Goal: Information Seeking & Learning: Learn about a topic

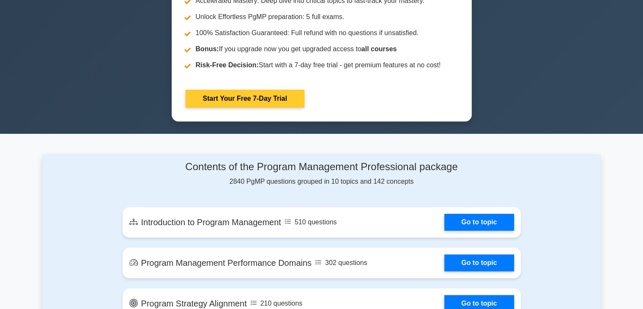
scroll to position [465, 0]
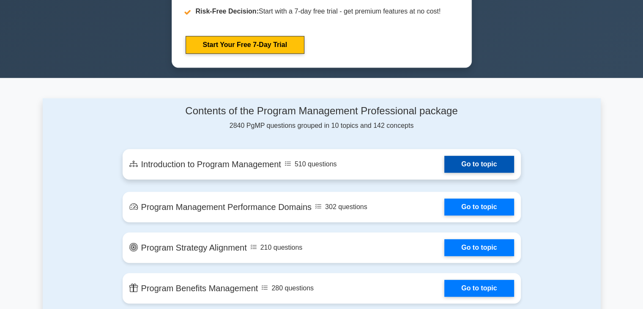
click at [444, 156] on link "Go to topic" at bounding box center [478, 164] width 69 height 17
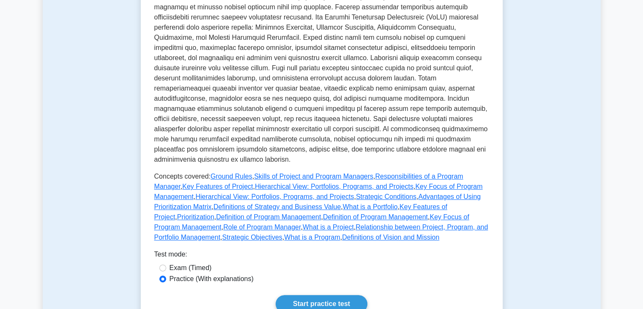
scroll to position [296, 0]
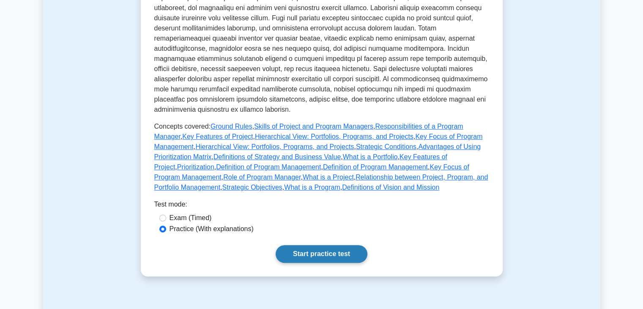
click at [323, 246] on link "Start practice test" at bounding box center [322, 254] width 92 height 18
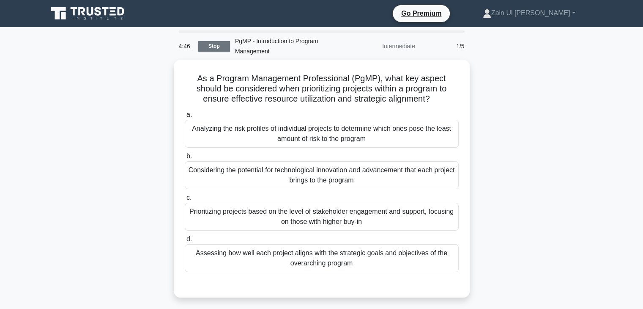
click at [211, 44] on link "Stop" at bounding box center [214, 46] width 32 height 11
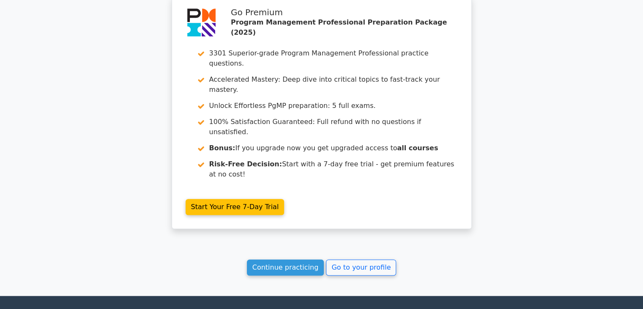
scroll to position [729, 0]
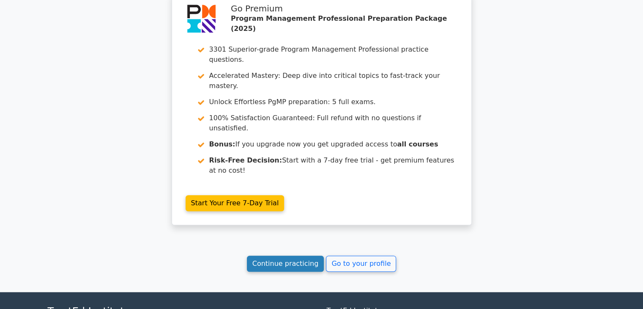
click at [277, 255] on link "Continue practicing" at bounding box center [285, 263] width 77 height 16
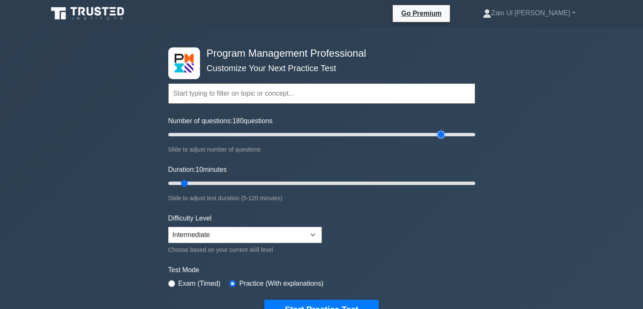
drag, startPoint x: 179, startPoint y: 136, endPoint x: 443, endPoint y: 143, distance: 263.9
click at [443, 139] on input "Number of questions: 180 questions" at bounding box center [321, 134] width 307 height 10
drag, startPoint x: 441, startPoint y: 135, endPoint x: 182, endPoint y: 148, distance: 259.9
type input "10"
click at [182, 139] on input "Number of questions: 10 questions" at bounding box center [321, 134] width 307 height 10
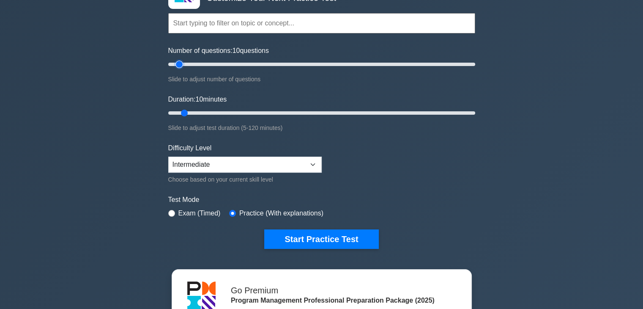
scroll to position [85, 0]
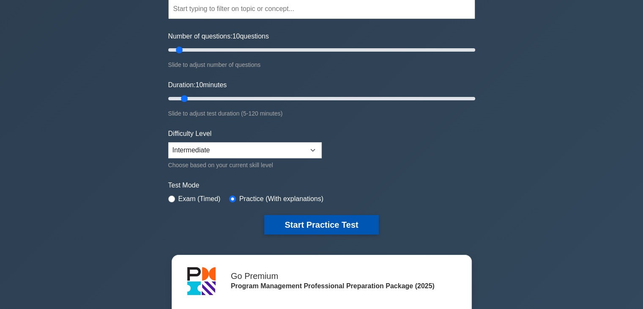
click at [317, 217] on button "Start Practice Test" at bounding box center [321, 224] width 114 height 19
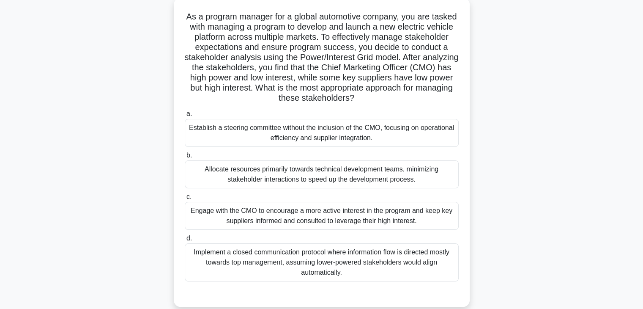
scroll to position [64, 0]
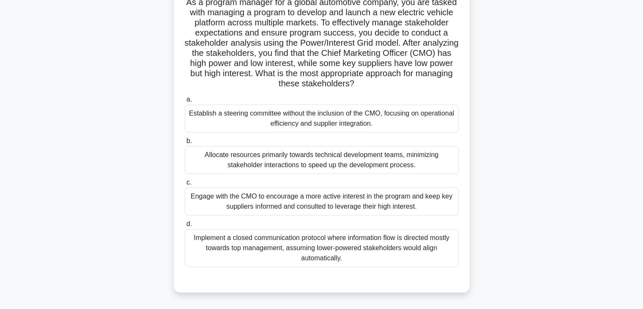
click at [332, 203] on div "Engage with the CMO to encourage a more active interest in the program and keep…" at bounding box center [322, 201] width 274 height 28
click at [185, 185] on input "c. Engage with the CMO to encourage a more active interest in the program and k…" at bounding box center [185, 182] width 0 height 5
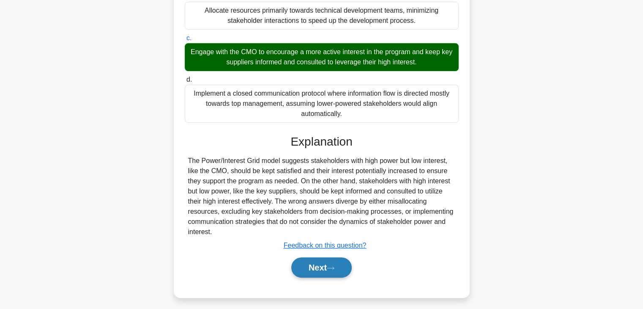
scroll to position [212, 0]
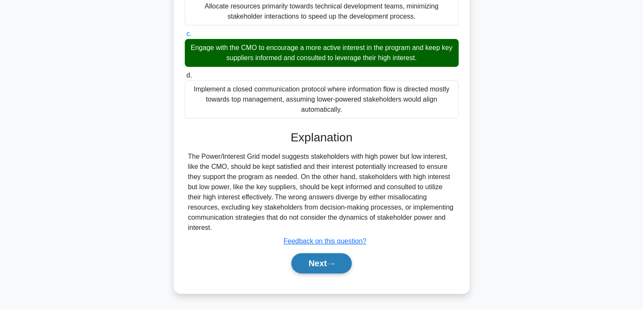
click at [323, 265] on button "Next" at bounding box center [321, 263] width 60 height 20
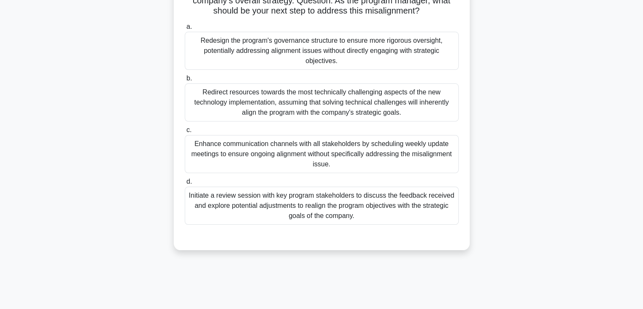
scroll to position [127, 0]
click at [328, 202] on div "Initiate a review session with key program stakeholders to discuss the feedback…" at bounding box center [322, 205] width 274 height 38
click at [185, 184] on input "d. Initiate a review session with key program stakeholders to discuss the feedb…" at bounding box center [185, 180] width 0 height 5
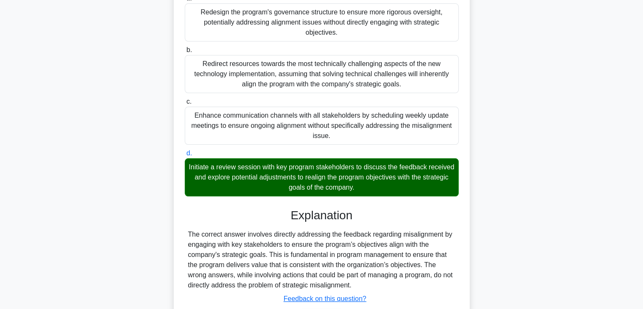
scroll to position [212, 0]
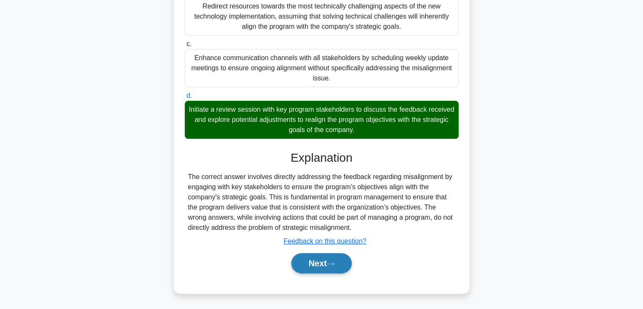
click at [316, 262] on button "Next" at bounding box center [321, 263] width 60 height 20
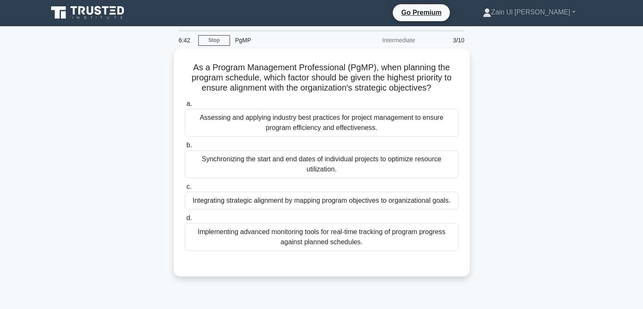
scroll to position [0, 0]
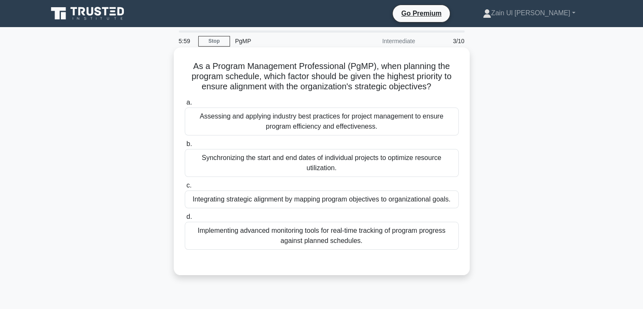
click at [350, 202] on div "Integrating strategic alignment by mapping program objectives to organizational…" at bounding box center [322, 199] width 274 height 18
click at [185, 188] on input "c. Integrating strategic alignment by mapping program objectives to organizatio…" at bounding box center [185, 185] width 0 height 5
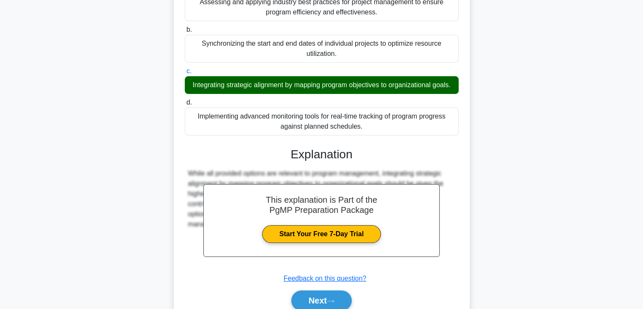
scroll to position [161, 0]
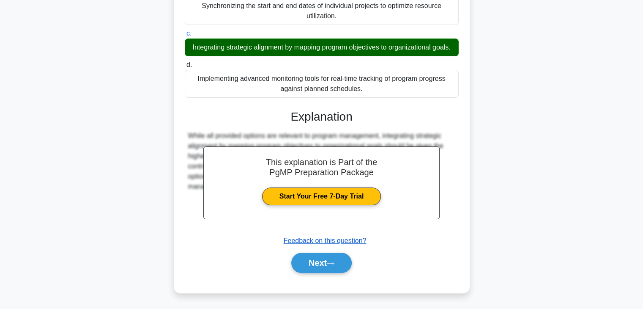
click at [335, 240] on u "Feedback on this question?" at bounding box center [325, 240] width 83 height 7
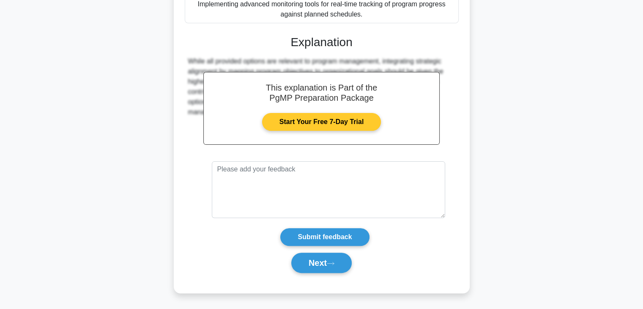
scroll to position [235, 0]
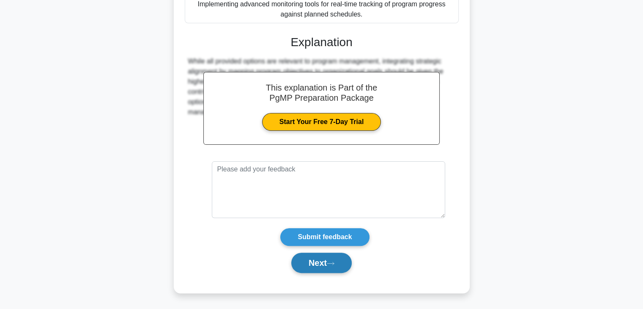
click at [328, 262] on button "Next" at bounding box center [321, 262] width 60 height 20
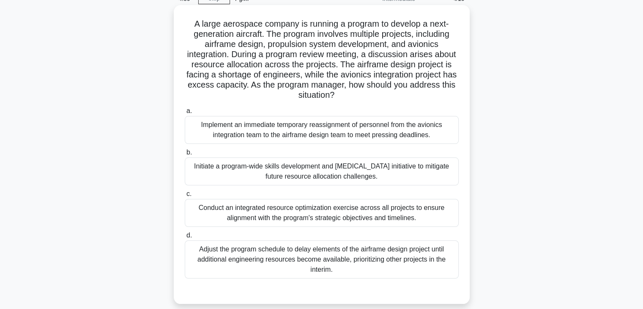
scroll to position [85, 0]
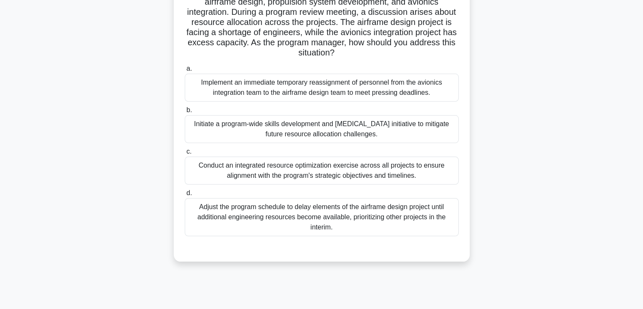
click at [345, 93] on div "Implement an immediate temporary reassignment of personnel from the avionics in…" at bounding box center [322, 88] width 274 height 28
click at [185, 71] on input "a. Implement an immediate temporary reassignment of personnel from the avionics…" at bounding box center [185, 68] width 0 height 5
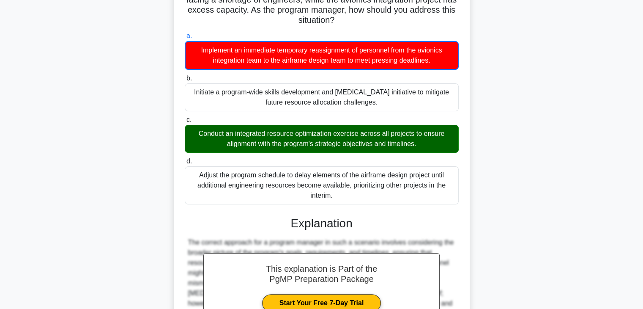
scroll to position [211, 0]
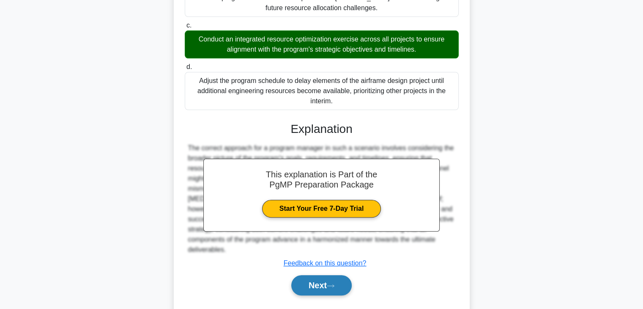
click at [309, 275] on button "Next" at bounding box center [321, 285] width 60 height 20
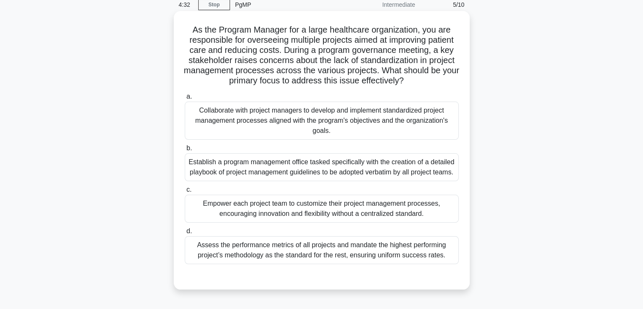
scroll to position [22, 0]
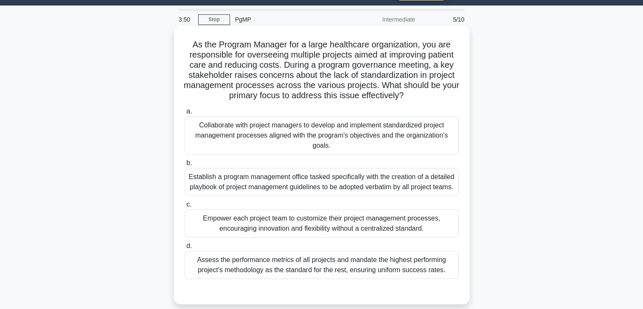
click at [319, 264] on div "Assess the performance metrics of all projects and mandate the highest performi…" at bounding box center [322, 265] width 274 height 28
click at [185, 249] on input "d. Assess the performance metrics of all projects and mandate the highest perfo…" at bounding box center [185, 245] width 0 height 5
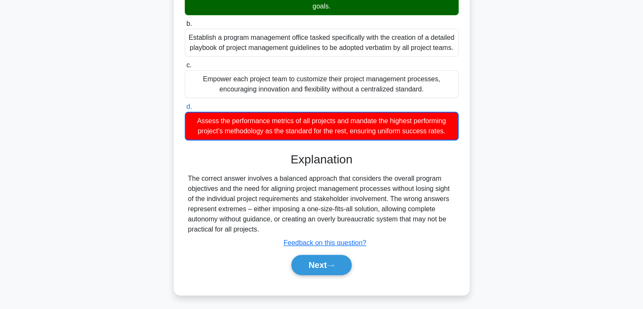
scroll to position [162, 0]
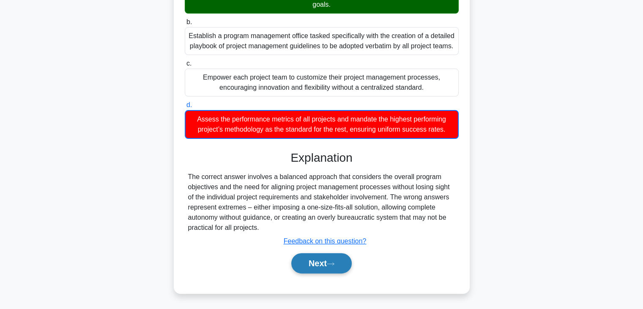
click at [317, 267] on button "Next" at bounding box center [321, 263] width 60 height 20
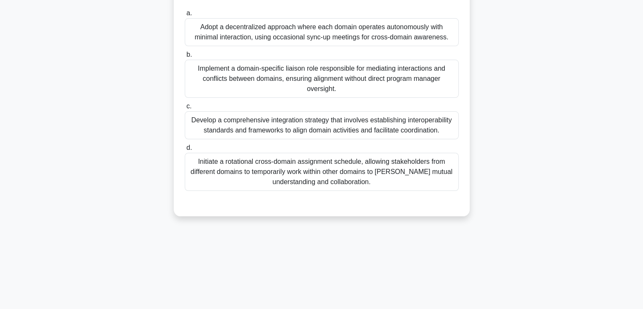
scroll to position [22, 0]
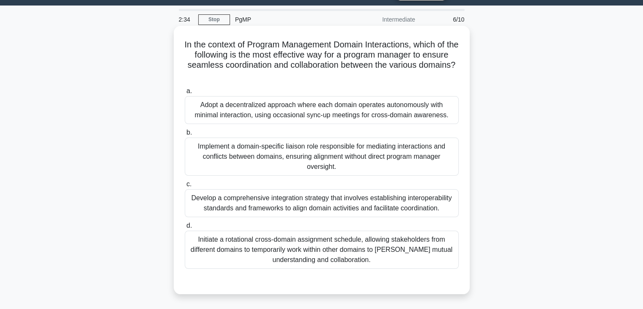
click at [340, 203] on div "Develop a comprehensive integration strategy that involves establishing interop…" at bounding box center [322, 203] width 274 height 28
click at [185, 187] on input "c. Develop a comprehensive integration strategy that involves establishing inte…" at bounding box center [185, 183] width 0 height 5
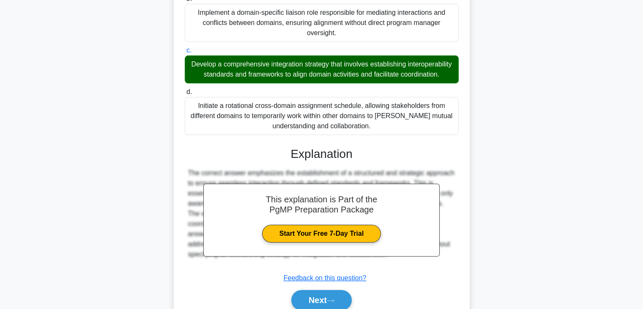
scroll to position [191, 0]
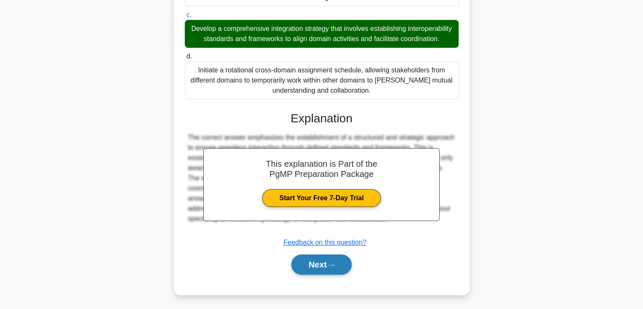
click at [323, 274] on button "Next" at bounding box center [321, 264] width 60 height 20
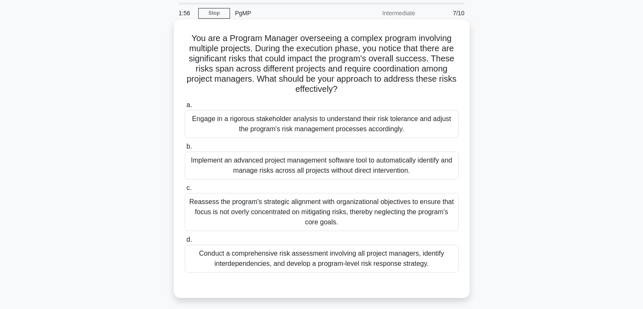
scroll to position [42, 0]
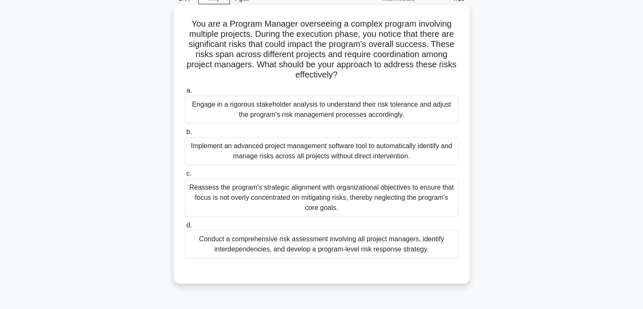
click at [327, 246] on div "Conduct a comprehensive risk assessment involving all project managers, identif…" at bounding box center [322, 244] width 274 height 28
click at [185, 228] on input "d. Conduct a comprehensive risk assessment involving all project managers, iden…" at bounding box center [185, 224] width 0 height 5
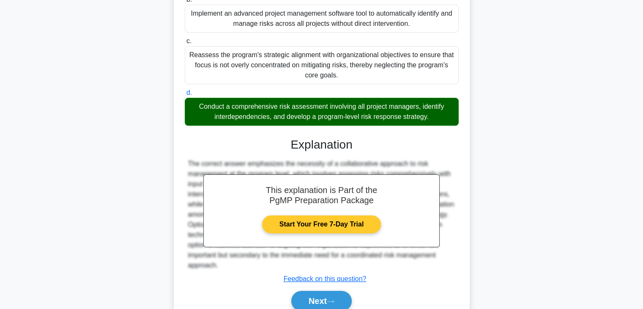
scroll to position [212, 0]
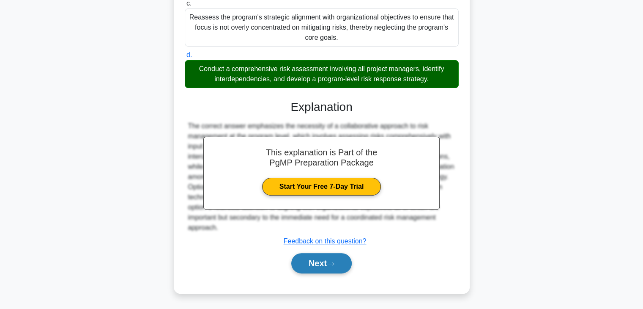
click at [316, 267] on button "Next" at bounding box center [321, 263] width 60 height 20
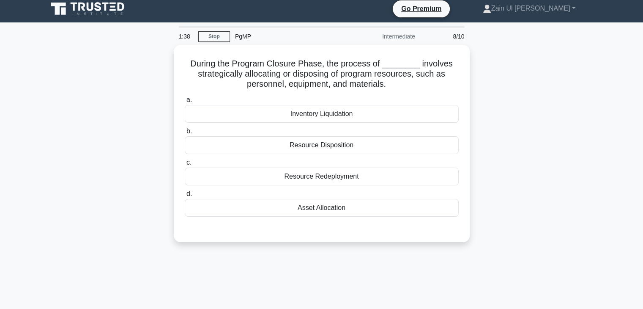
scroll to position [0, 0]
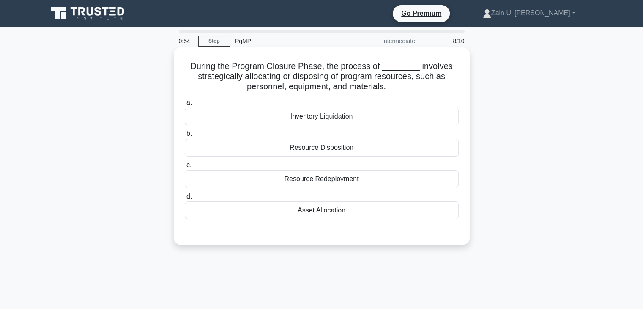
click at [343, 149] on div "Resource Disposition" at bounding box center [322, 148] width 274 height 18
click at [185, 137] on input "b. Resource Disposition" at bounding box center [185, 133] width 0 height 5
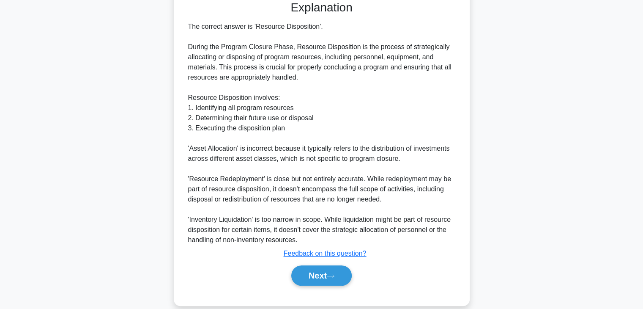
scroll to position [243, 0]
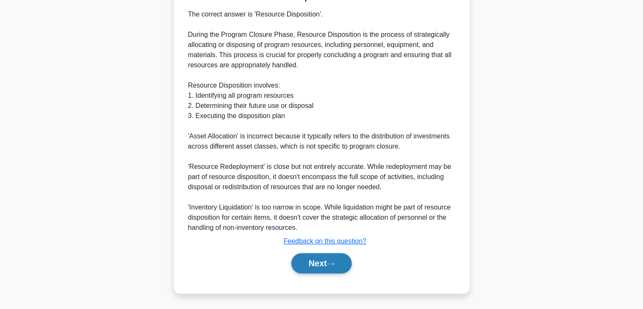
click at [314, 256] on button "Next" at bounding box center [321, 263] width 60 height 20
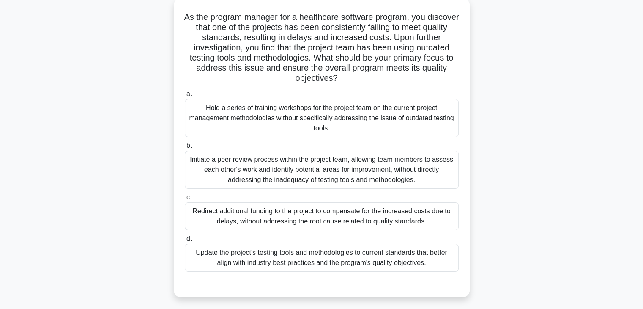
scroll to position [64, 0]
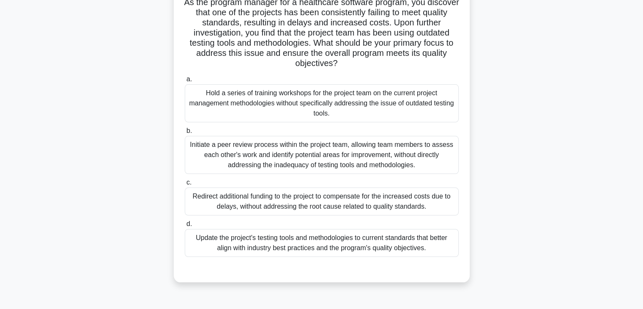
drag, startPoint x: 332, startPoint y: 107, endPoint x: 332, endPoint y: 123, distance: 15.6
click at [335, 106] on div "Hold a series of training workshops for the project team on the current project…" at bounding box center [322, 103] width 274 height 38
click at [272, 97] on div "Hold a series of training workshops for the project team on the current project…" at bounding box center [322, 103] width 274 height 38
click at [185, 82] on input "a. Hold a series of training workshops for the project team on the current proj…" at bounding box center [185, 79] width 0 height 5
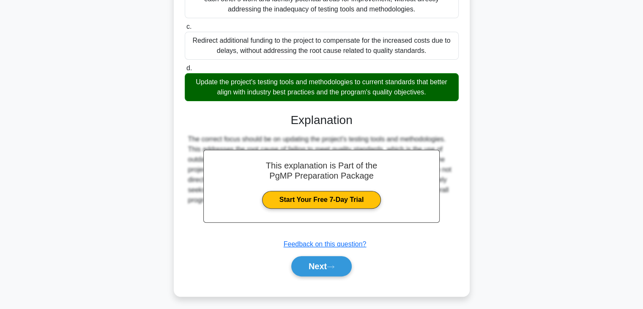
scroll to position [223, 0]
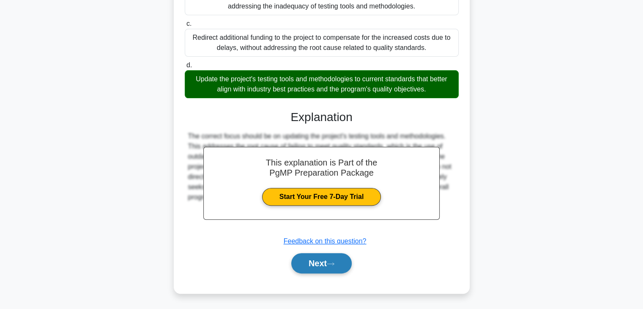
drag, startPoint x: 306, startPoint y: 265, endPoint x: 296, endPoint y: 269, distance: 10.8
click at [305, 265] on button "Next" at bounding box center [321, 263] width 60 height 20
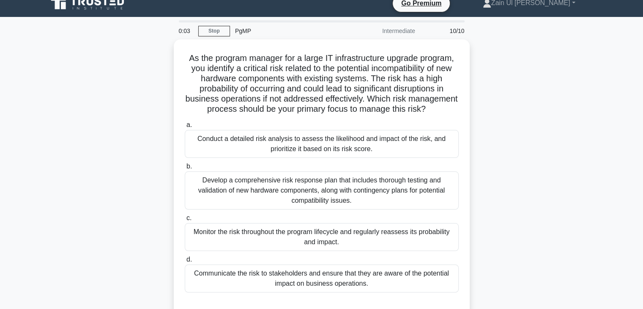
scroll to position [0, 0]
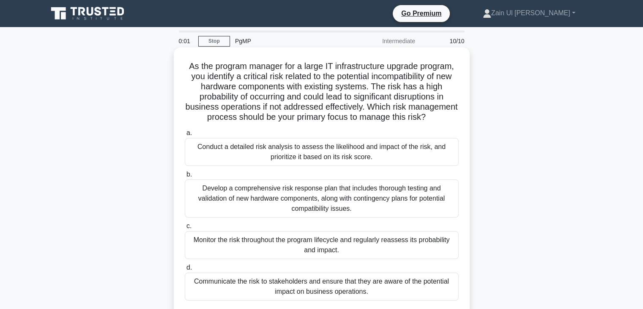
click at [282, 209] on div "Develop a comprehensive risk response plan that includes thorough testing and v…" at bounding box center [322, 198] width 274 height 38
click at [185, 177] on input "b. Develop a comprehensive risk response plan that includes thorough testing an…" at bounding box center [185, 174] width 0 height 5
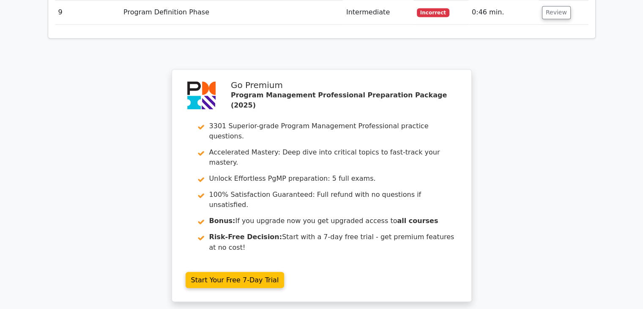
scroll to position [1427, 0]
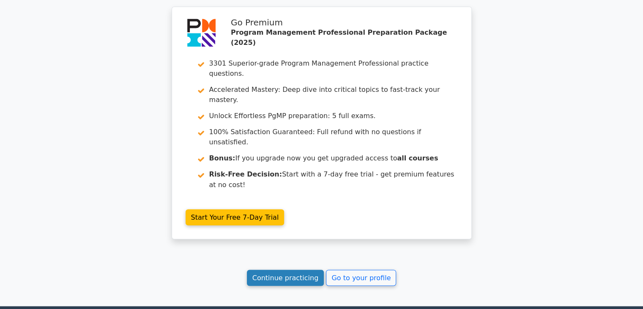
click at [299, 269] on link "Continue practicing" at bounding box center [285, 277] width 77 height 16
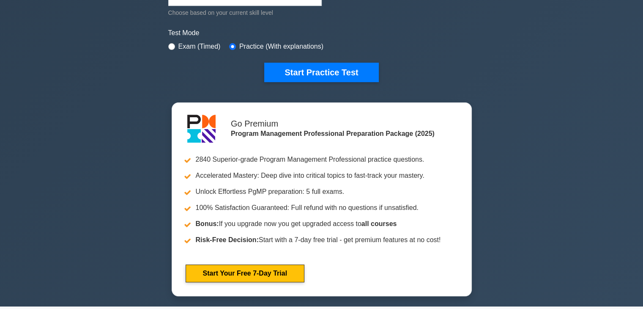
scroll to position [211, 0]
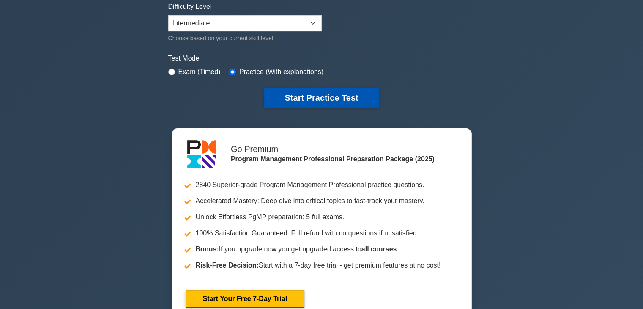
click at [325, 88] on button "Start Practice Test" at bounding box center [321, 97] width 114 height 19
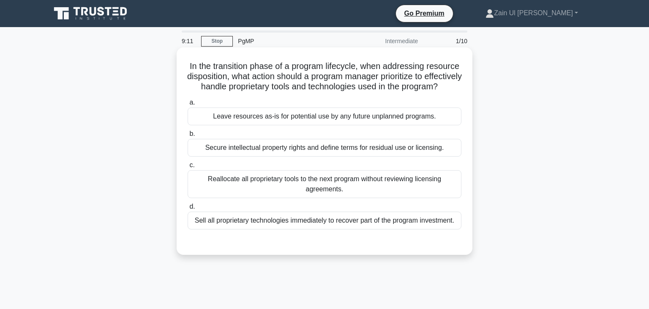
click at [389, 153] on div "Secure intellectual property rights and define terms for residual use or licens…" at bounding box center [325, 148] width 274 height 18
click at [188, 137] on input "b. Secure intellectual property rights and define terms for residual use or lic…" at bounding box center [188, 133] width 0 height 5
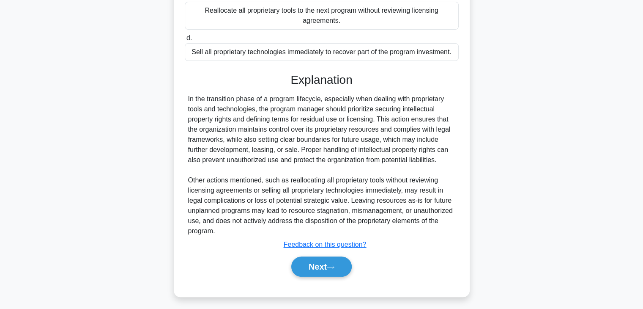
scroll to position [169, 0]
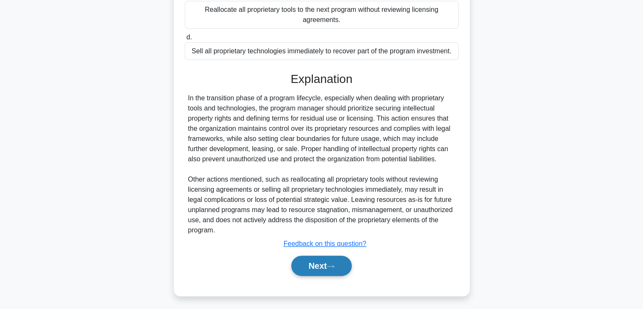
click at [317, 271] on button "Next" at bounding box center [321, 265] width 60 height 20
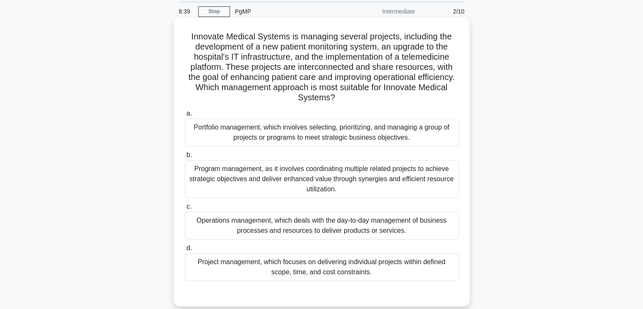
click at [297, 164] on div "Program management, as it involves coordinating multiple related projects to ac…" at bounding box center [322, 179] width 274 height 38
click at [185, 158] on input "b. Program management, as it involves coordinating multiple related projects to…" at bounding box center [185, 154] width 0 height 5
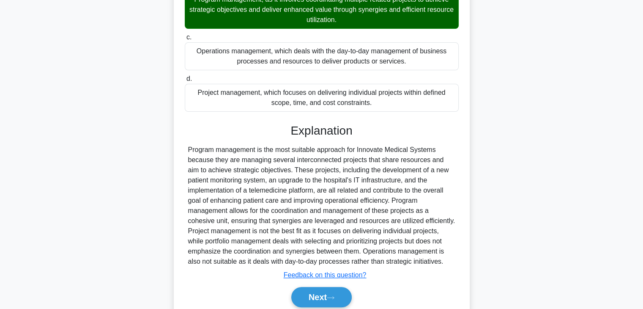
scroll to position [220, 0]
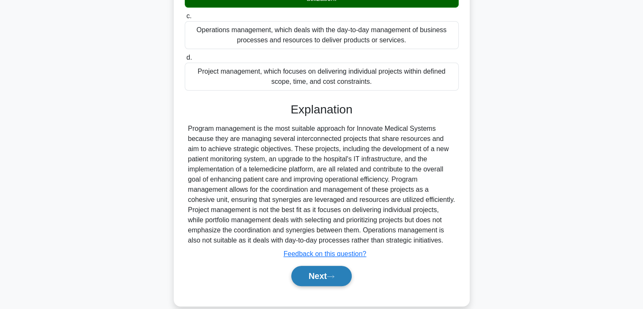
click at [317, 270] on button "Next" at bounding box center [321, 275] width 60 height 20
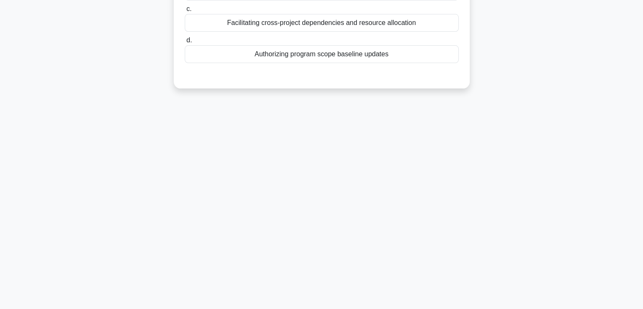
scroll to position [0, 0]
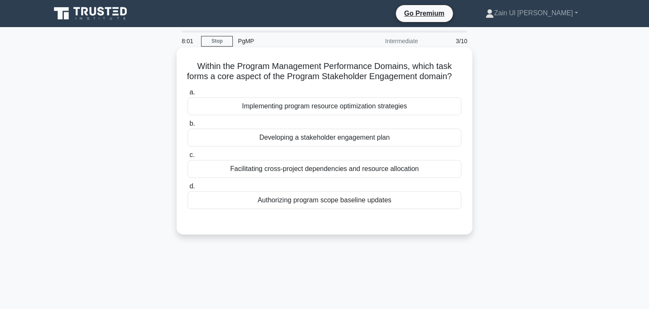
click at [328, 140] on div "Developing a stakeholder engagement plan" at bounding box center [325, 138] width 274 height 18
click at [188, 126] on input "b. Developing a stakeholder engagement plan" at bounding box center [188, 123] width 0 height 5
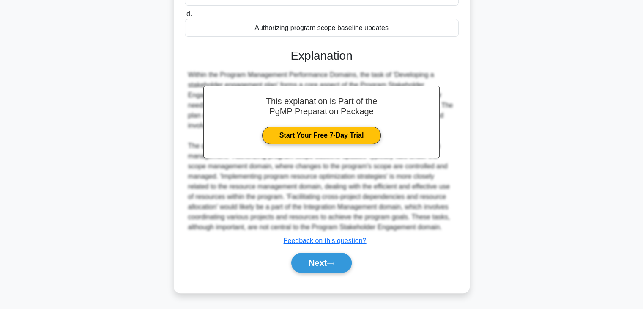
scroll to position [211, 0]
click at [323, 273] on button "Next" at bounding box center [321, 262] width 60 height 20
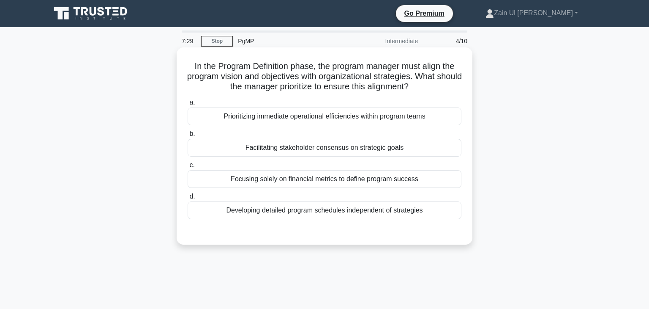
click at [328, 144] on div "Facilitating stakeholder consensus on strategic goals" at bounding box center [325, 148] width 274 height 18
click at [188, 137] on input "b. Facilitating stakeholder consensus on strategic goals" at bounding box center [188, 133] width 0 height 5
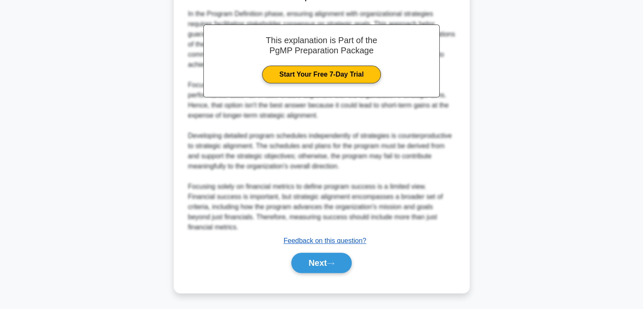
scroll to position [290, 0]
click at [318, 273] on button "Next" at bounding box center [321, 262] width 60 height 20
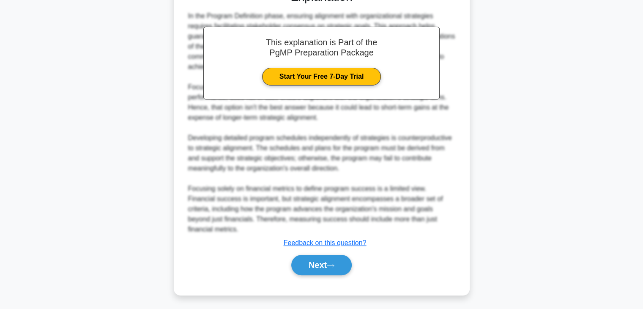
scroll to position [0, 0]
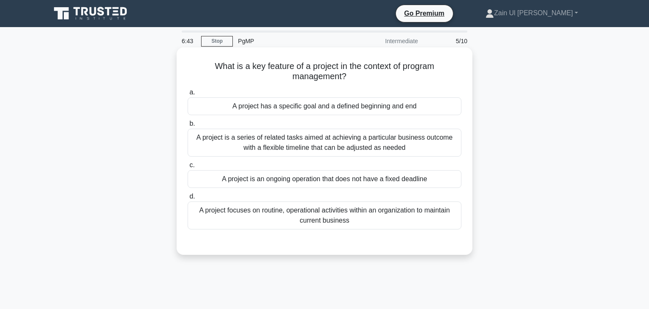
click at [372, 104] on div "A project has a specific goal and a defined beginning and end" at bounding box center [325, 106] width 274 height 18
click at [188, 95] on input "a. A project has a specific goal and a defined beginning and end" at bounding box center [188, 92] width 0 height 5
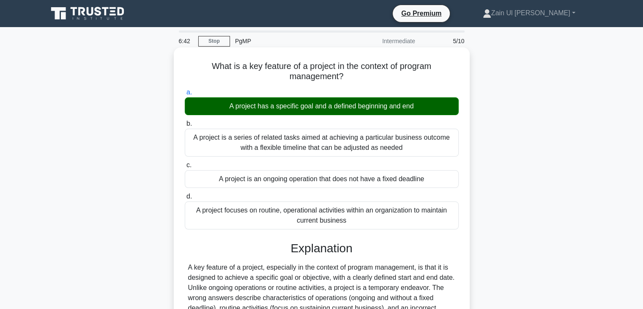
scroll to position [78, 0]
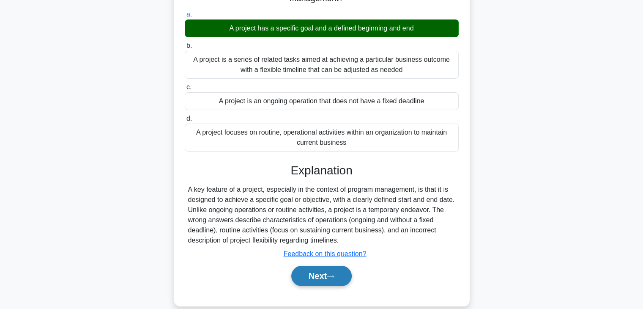
click at [315, 267] on button "Next" at bounding box center [321, 275] width 60 height 20
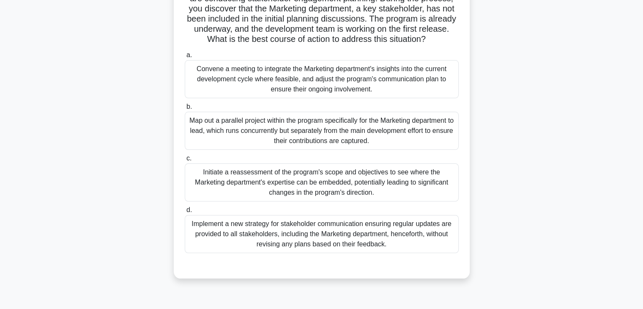
scroll to position [50, 0]
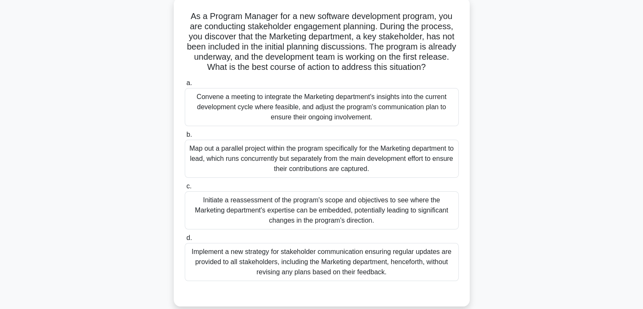
click at [347, 104] on div "Convene a meeting to integrate the Marketing department's insights into the cur…" at bounding box center [322, 107] width 274 height 38
click at [185, 86] on input "a. Convene a meeting to integrate the Marketing department's insights into the …" at bounding box center [185, 82] width 0 height 5
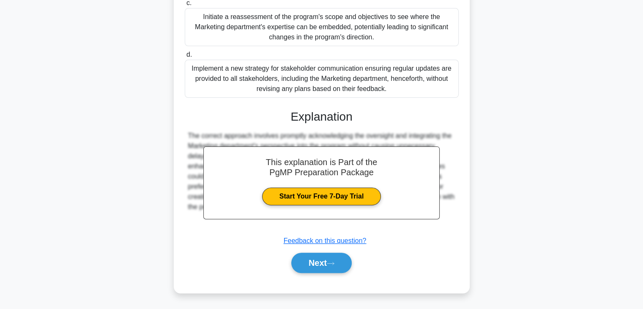
scroll to position [270, 0]
click at [318, 273] on button "Next" at bounding box center [321, 262] width 60 height 20
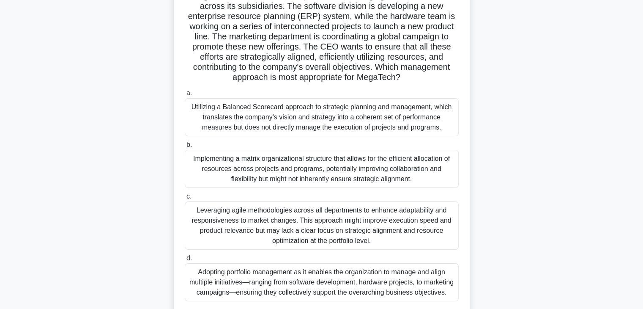
scroll to position [101, 0]
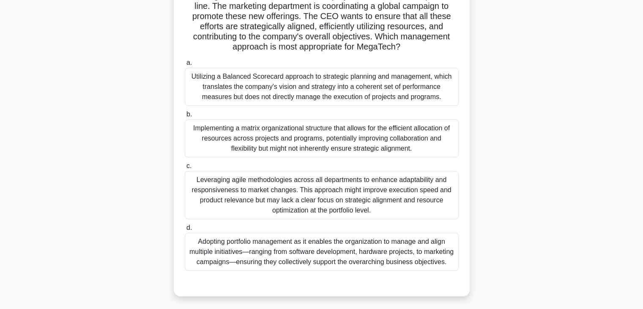
click at [325, 237] on div "Adopting portfolio management as it enables the organization to manage and alig…" at bounding box center [322, 251] width 274 height 38
click at [185, 230] on input "d. Adopting portfolio management as it enables the organization to manage and a…" at bounding box center [185, 227] width 0 height 5
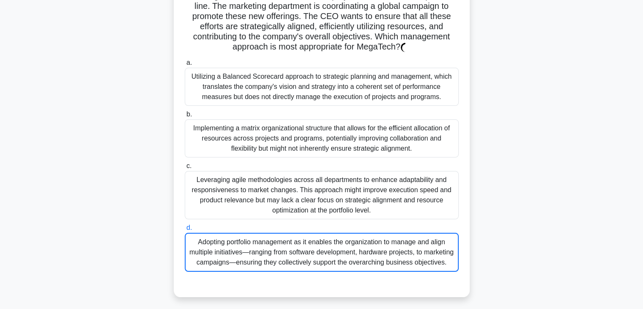
click at [324, 244] on div "Adopting portfolio management as it enables the organization to manage and alig…" at bounding box center [322, 251] width 274 height 39
click at [185, 230] on input "d. Adopting portfolio management as it enables the organization to manage and a…" at bounding box center [185, 227] width 0 height 5
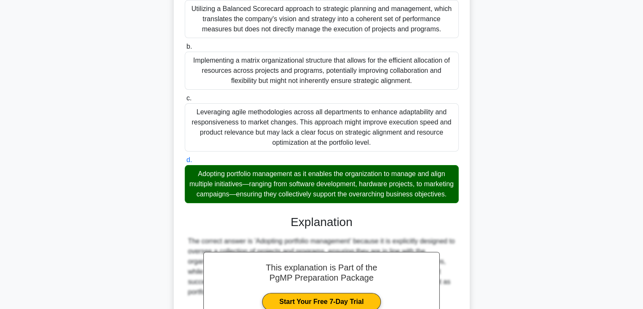
scroll to position [301, 0]
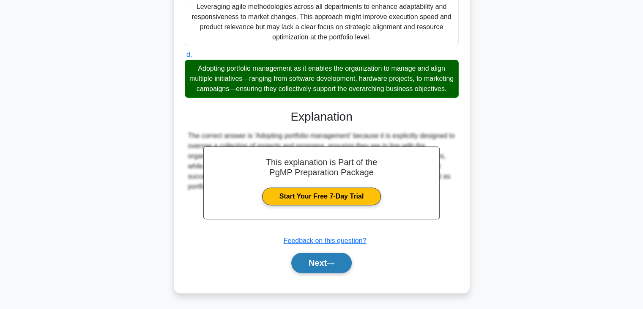
click at [316, 268] on button "Next" at bounding box center [321, 262] width 60 height 20
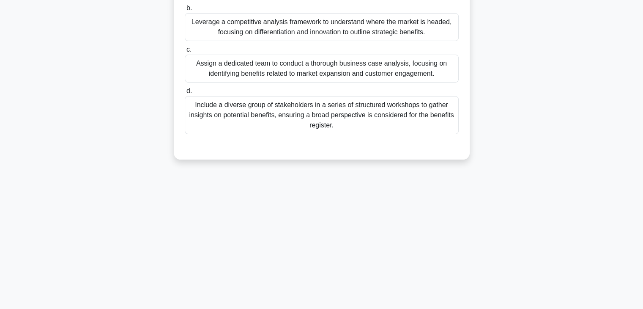
scroll to position [0, 0]
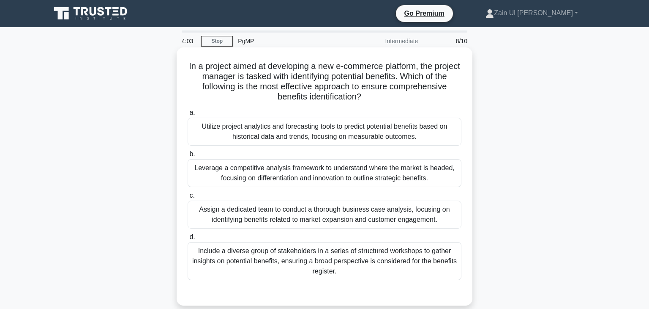
click at [356, 129] on div "Utilize project analytics and forecasting tools to predict potential benefits b…" at bounding box center [325, 132] width 274 height 28
click at [188, 115] on input "a. Utilize project analytics and forecasting tools to predict potential benefit…" at bounding box center [188, 112] width 0 height 5
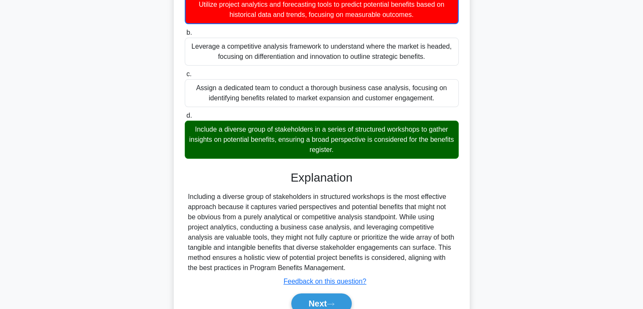
scroll to position [149, 0]
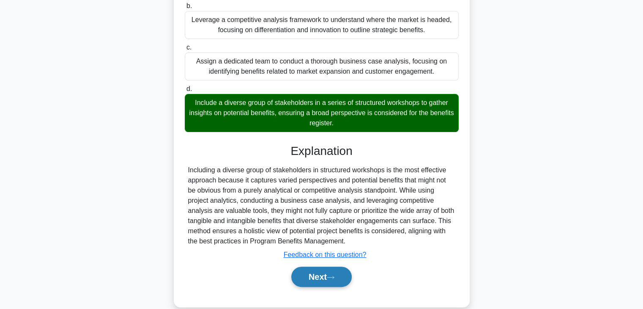
click at [312, 269] on button "Next" at bounding box center [321, 276] width 60 height 20
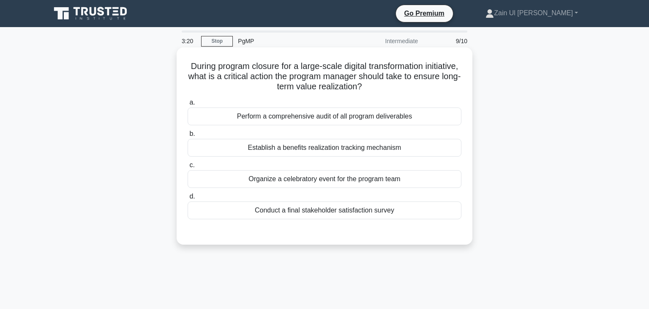
click at [375, 110] on div "Perform a comprehensive audit of all program deliverables" at bounding box center [325, 116] width 274 height 18
click at [188, 105] on input "a. Perform a comprehensive audit of all program deliverables" at bounding box center [188, 102] width 0 height 5
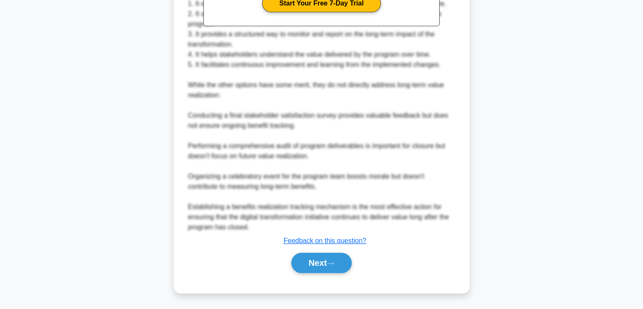
scroll to position [372, 0]
click at [318, 273] on button "Next" at bounding box center [321, 262] width 60 height 20
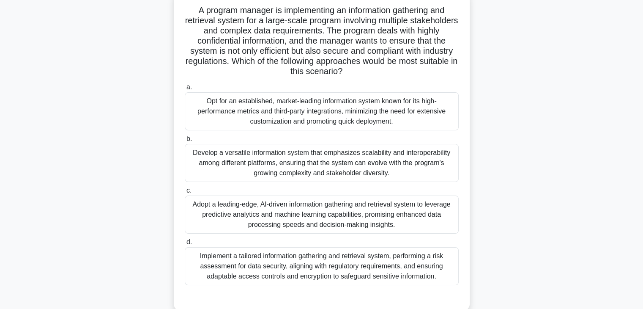
scroll to position [60, 0]
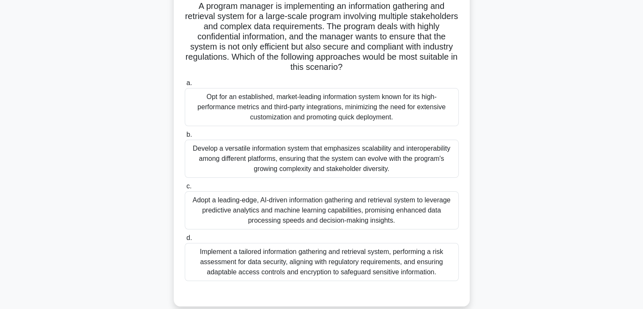
click at [306, 253] on div "Implement a tailored information gathering and retrieval system, performing a r…" at bounding box center [322, 262] width 274 height 38
click at [185, 241] on input "d. Implement a tailored information gathering and retrieval system, performing …" at bounding box center [185, 237] width 0 height 5
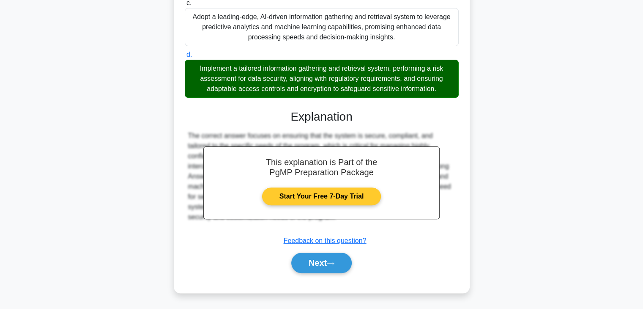
scroll to position [271, 0]
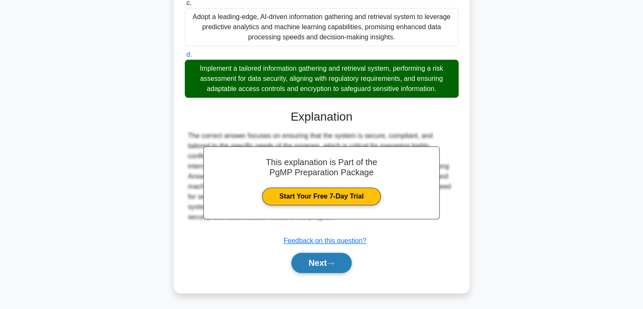
click at [316, 273] on button "Next" at bounding box center [321, 262] width 60 height 20
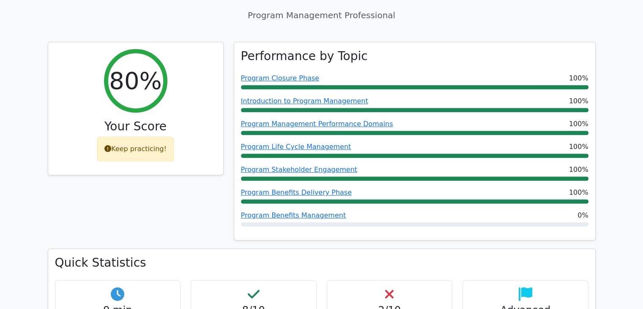
scroll to position [338, 0]
